Goal: Task Accomplishment & Management: Use online tool/utility

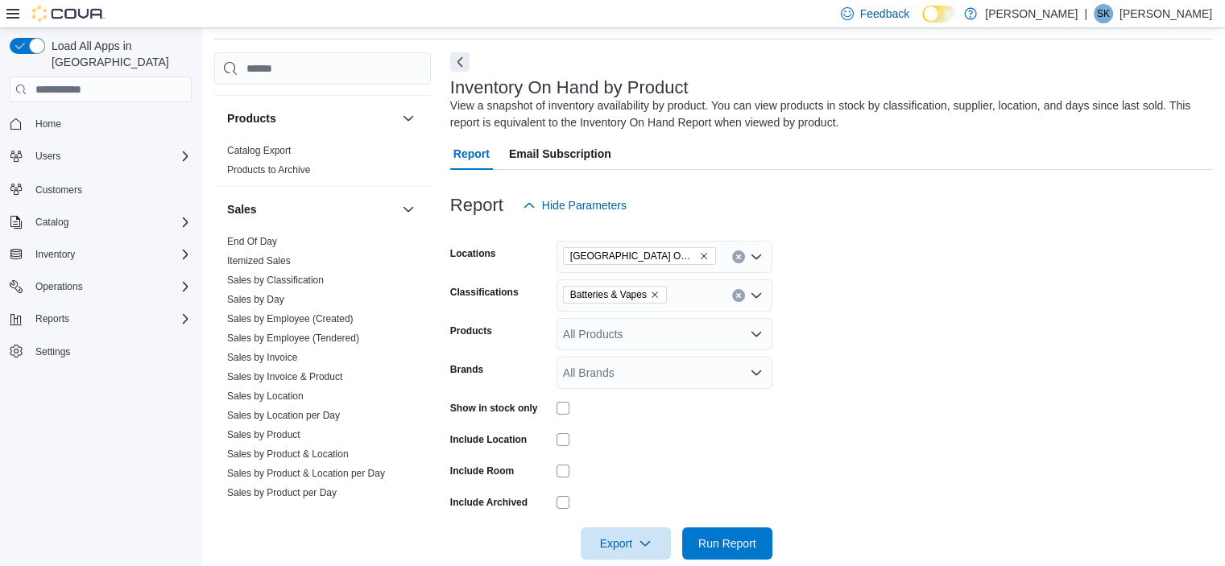
scroll to position [1126, 0]
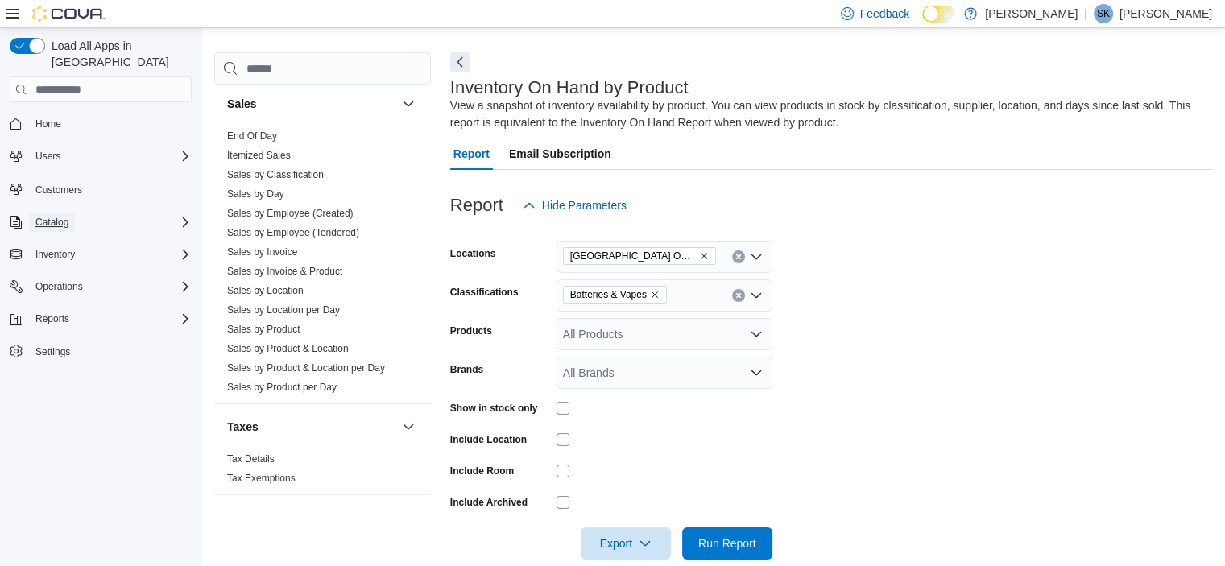
click at [61, 213] on span "Catalog" at bounding box center [51, 222] width 33 height 19
click at [61, 271] on span "Inventory" at bounding box center [54, 277] width 39 height 13
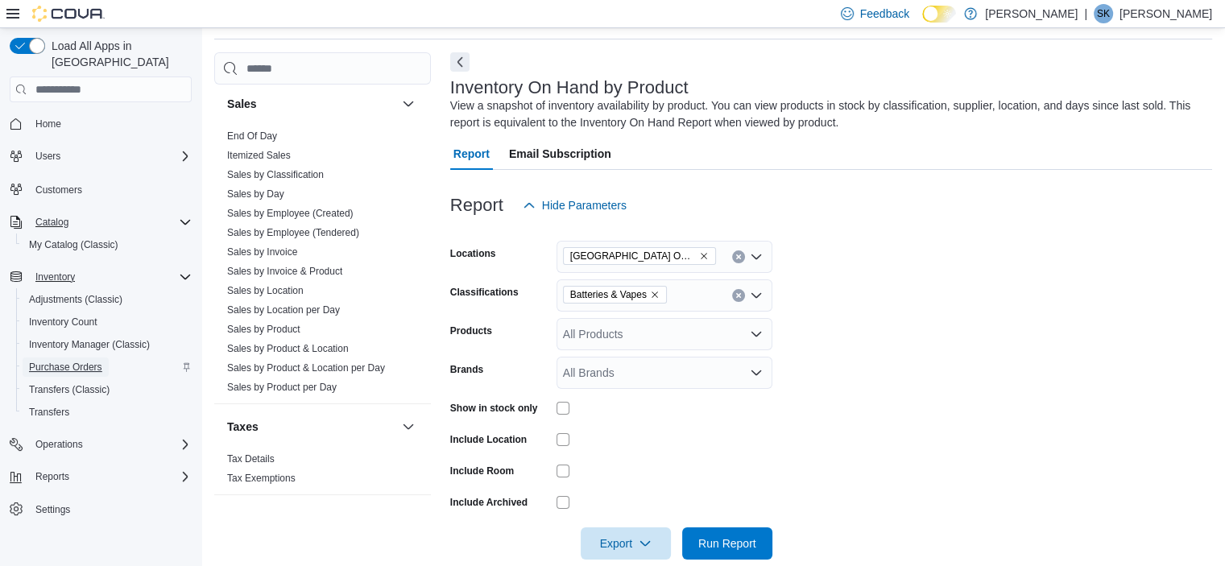
click at [72, 361] on span "Purchase Orders" at bounding box center [65, 367] width 73 height 13
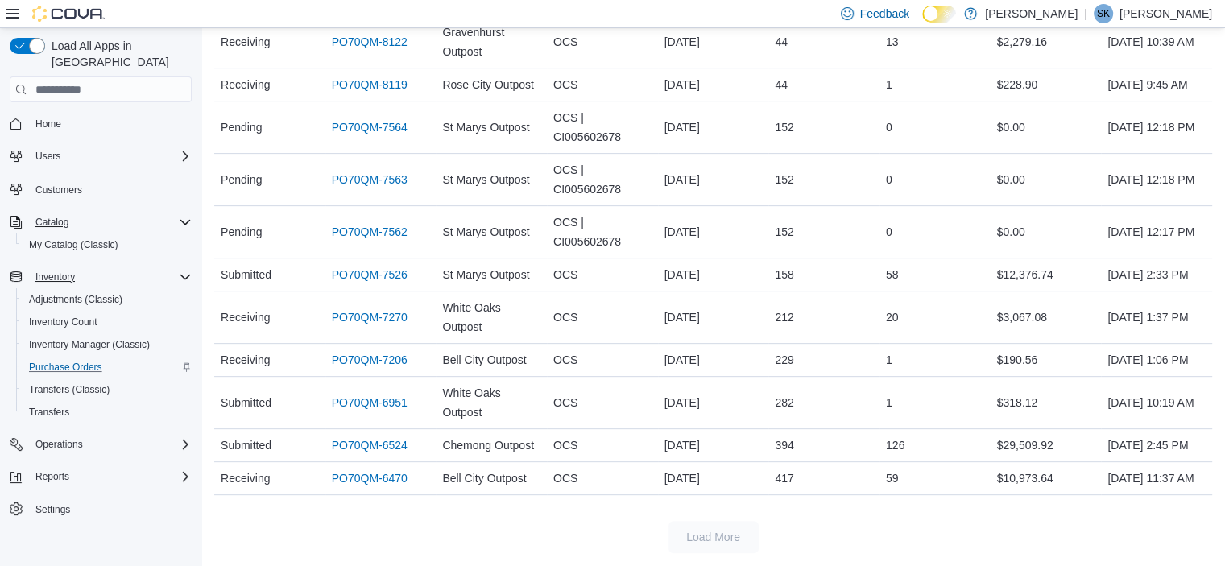
scroll to position [731, 0]
click at [75, 383] on span "Transfers (Classic)" at bounding box center [69, 389] width 81 height 13
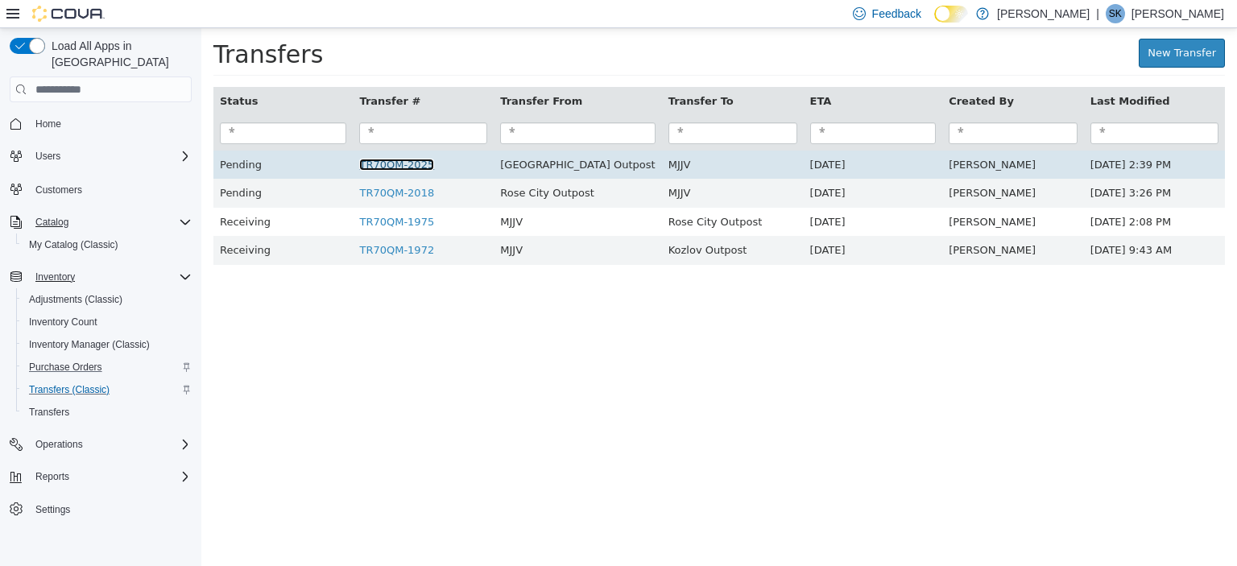
click at [403, 171] on link "TR70QM-2025" at bounding box center [396, 165] width 75 height 12
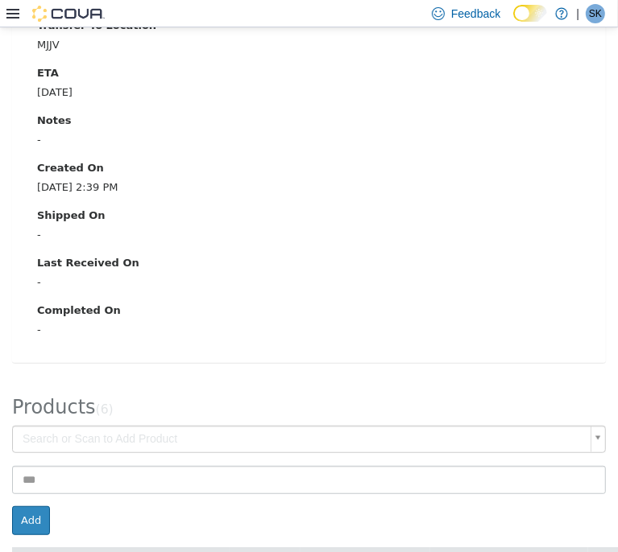
scroll to position [585, 0]
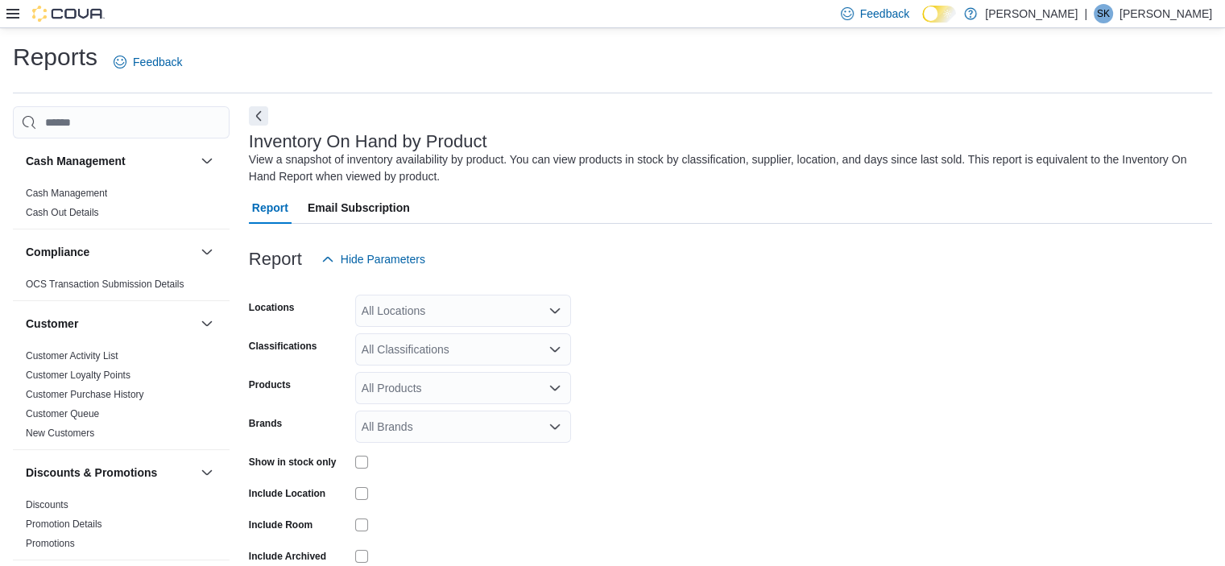
scroll to position [54, 0]
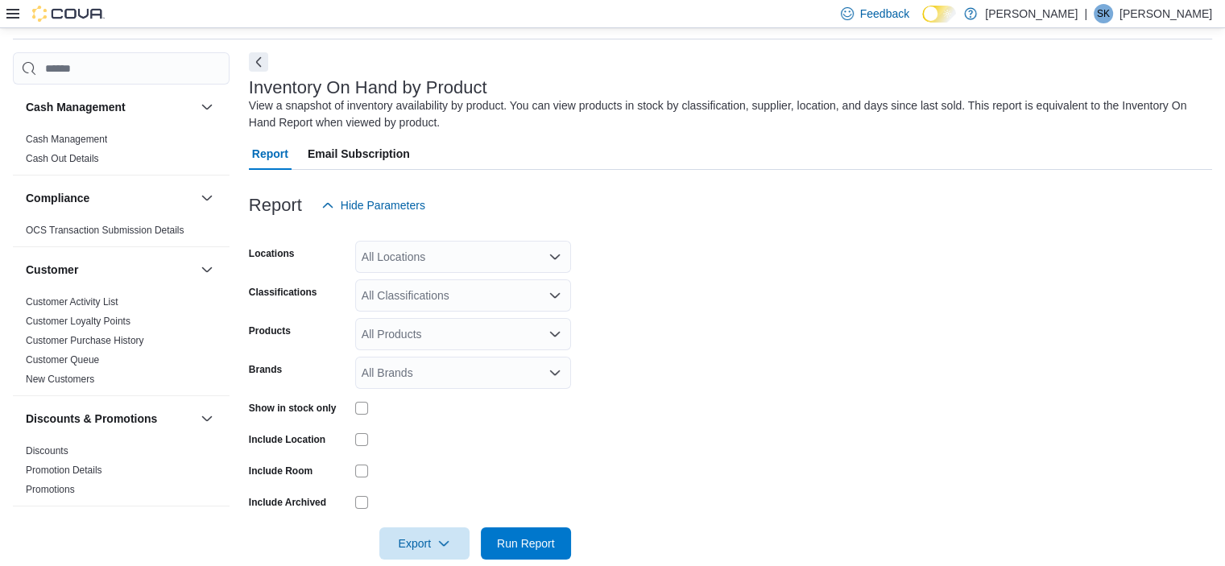
click at [386, 258] on div "All Locations" at bounding box center [463, 257] width 216 height 32
type input "****"
click at [399, 276] on span "[GEOGRAPHIC_DATA] Outpost" at bounding box center [470, 284] width 160 height 16
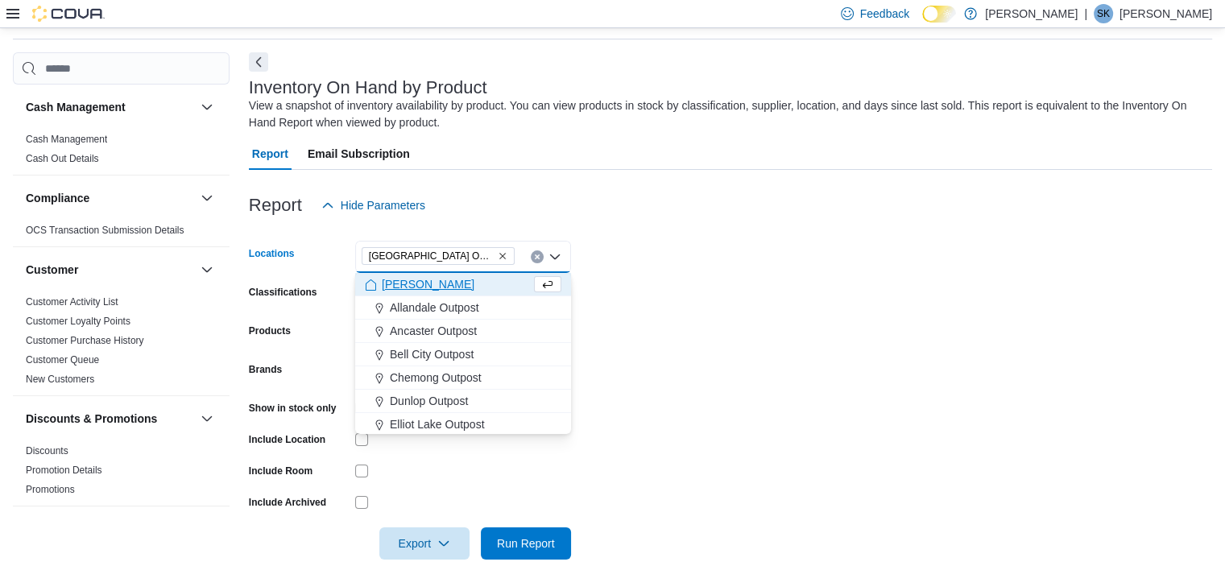
click at [604, 290] on form "Locations [GEOGRAPHIC_DATA] Outpost Combo box. Selected. [GEOGRAPHIC_DATA] Outp…" at bounding box center [730, 390] width 963 height 338
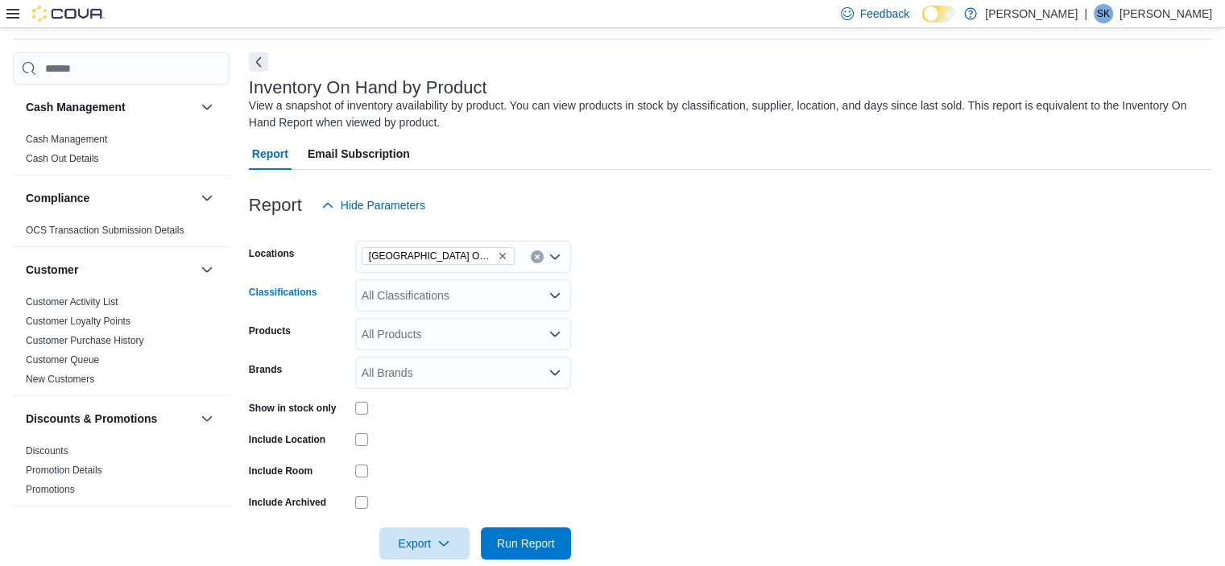
click at [458, 299] on div "All Classifications" at bounding box center [463, 295] width 216 height 32
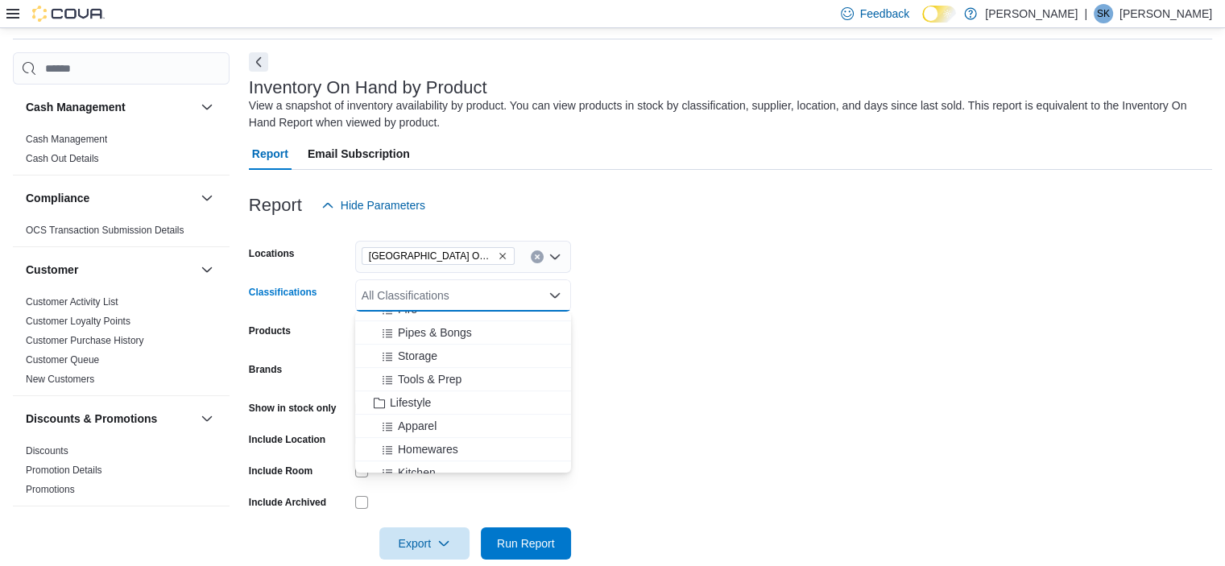
scroll to position [865, 0]
click at [438, 350] on span "Tools & Prep" at bounding box center [430, 345] width 64 height 16
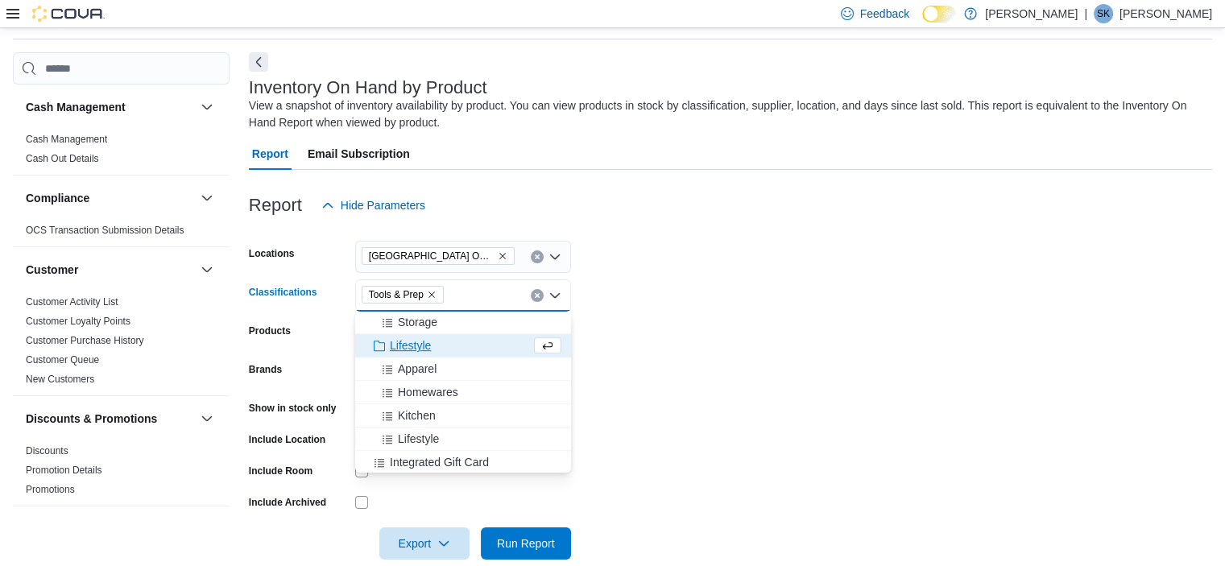
click at [670, 401] on form "Locations [GEOGRAPHIC_DATA] Outpost Classifications Tools & Prep Combo box. Sel…" at bounding box center [730, 390] width 963 height 338
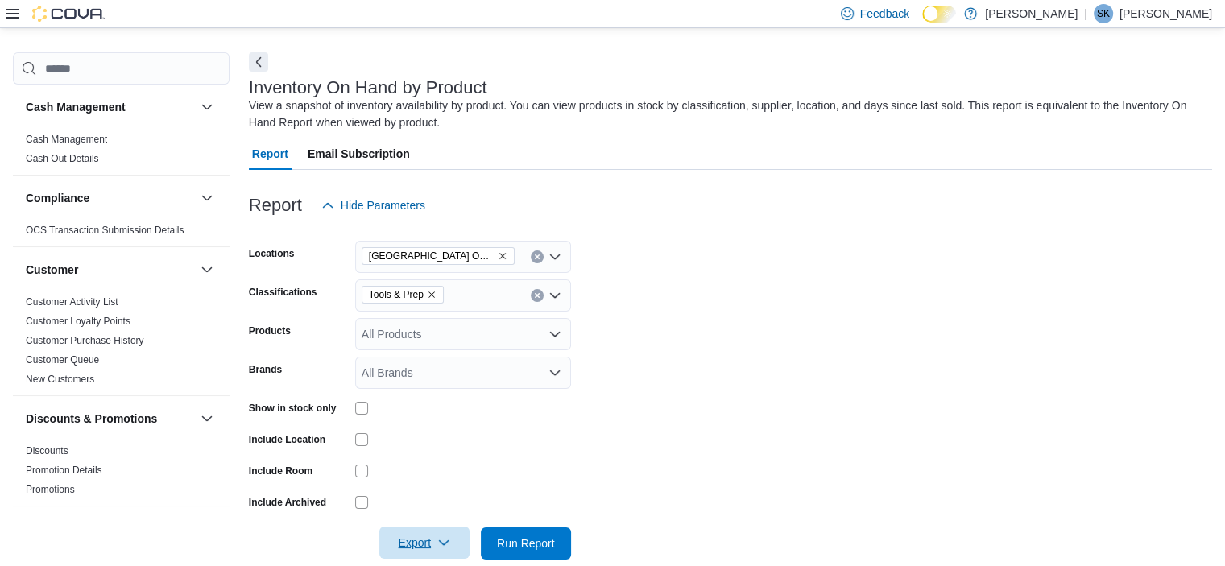
click at [431, 546] on span "Export" at bounding box center [424, 543] width 71 height 32
click at [453, 447] on span "Export to Excel" at bounding box center [426, 445] width 72 height 13
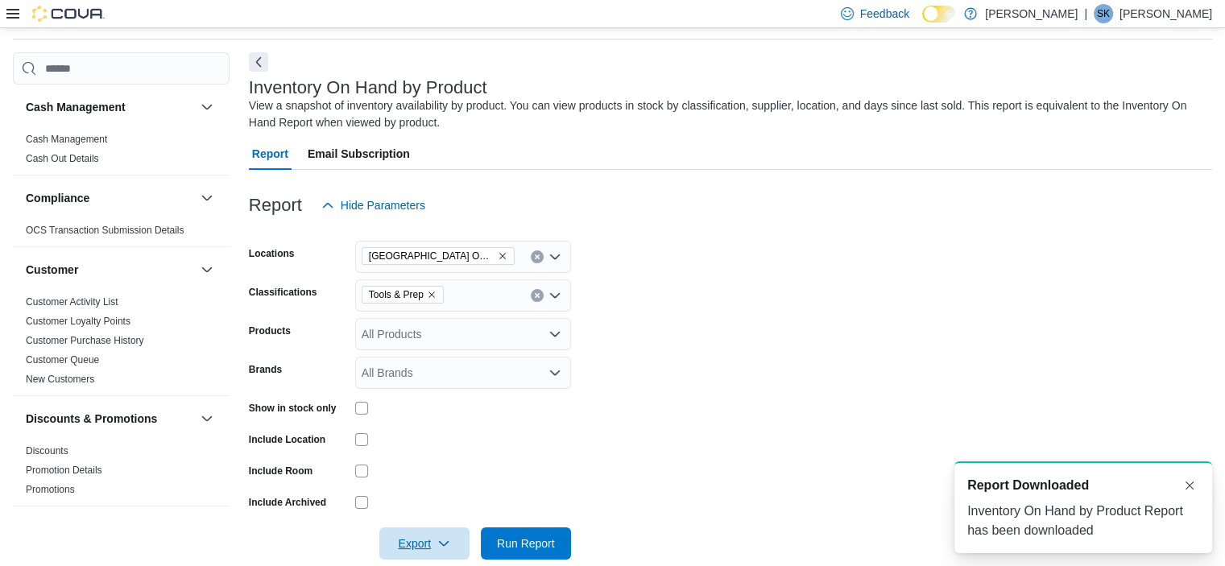
scroll to position [0, 0]
